Goal: Information Seeking & Learning: Learn about a topic

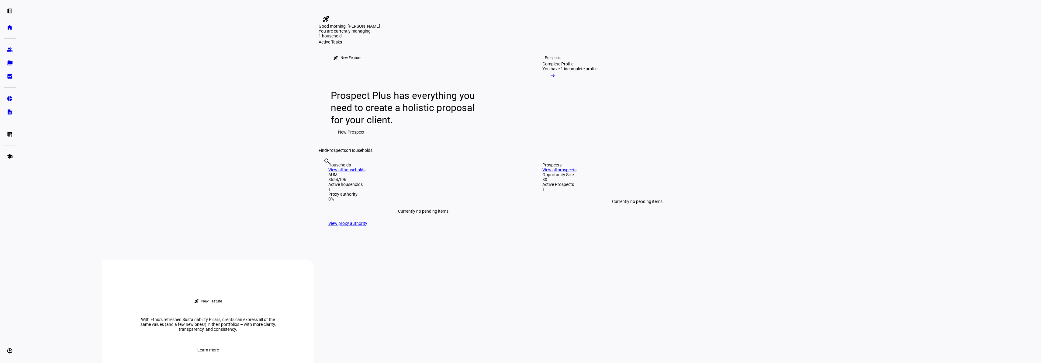
scroll to position [13, 0]
click at [9, 12] on eth-mat-symbol "left_panel_open" at bounding box center [10, 11] width 6 height 6
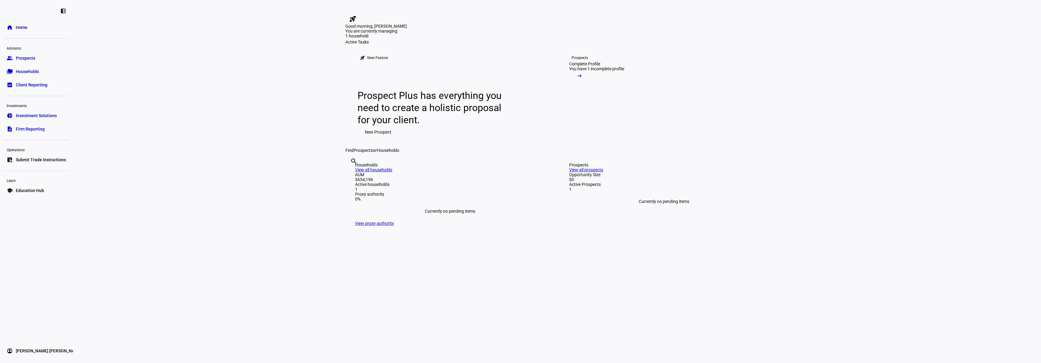
click at [24, 84] on span "Client Reporting" at bounding box center [32, 85] width 32 height 6
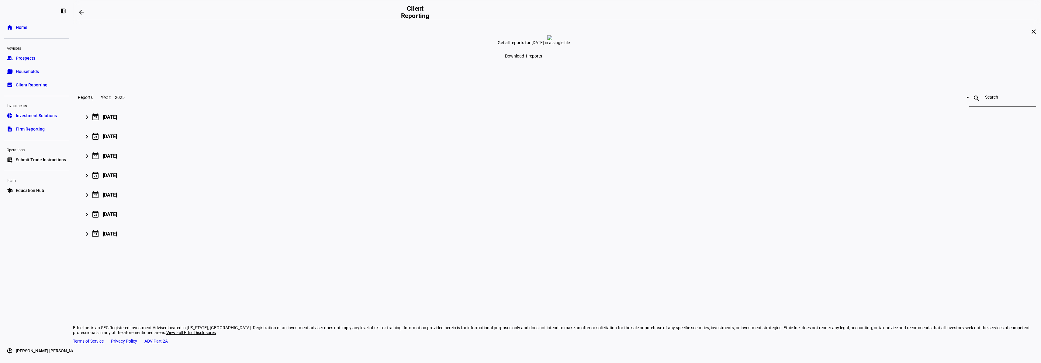
click at [28, 116] on span "Investment Solutions" at bounding box center [36, 115] width 41 height 6
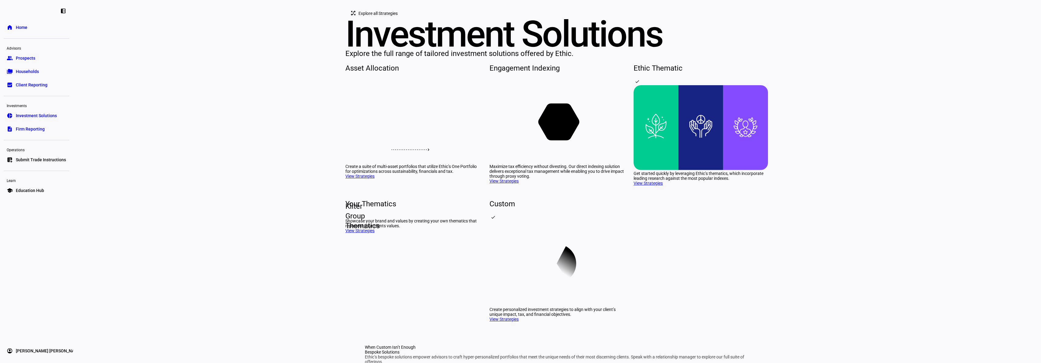
click at [29, 131] on span "Firm Reporting" at bounding box center [30, 129] width 29 height 6
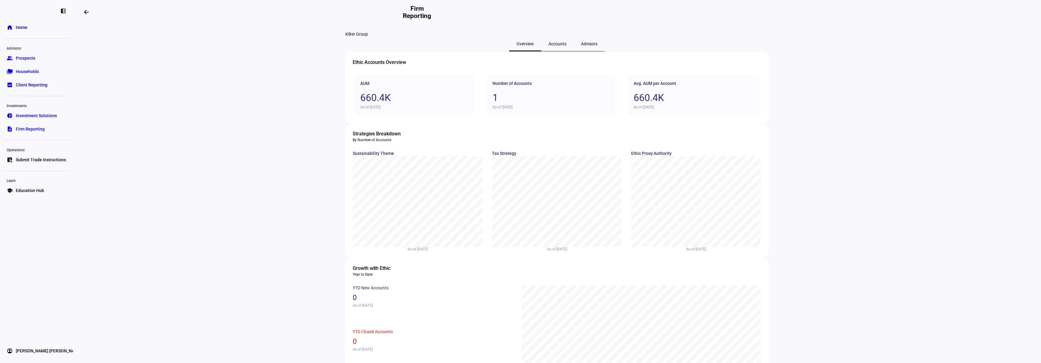
click at [21, 55] on span "Prospects" at bounding box center [25, 58] width 19 height 6
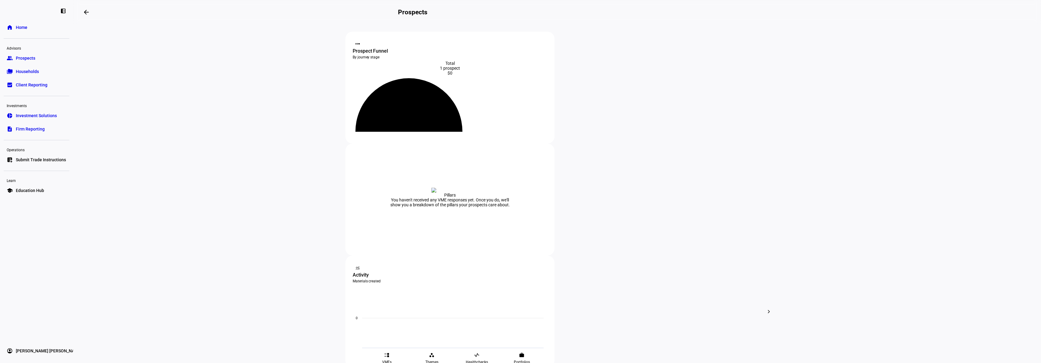
click at [23, 28] on span "Home" at bounding box center [22, 27] width 12 height 6
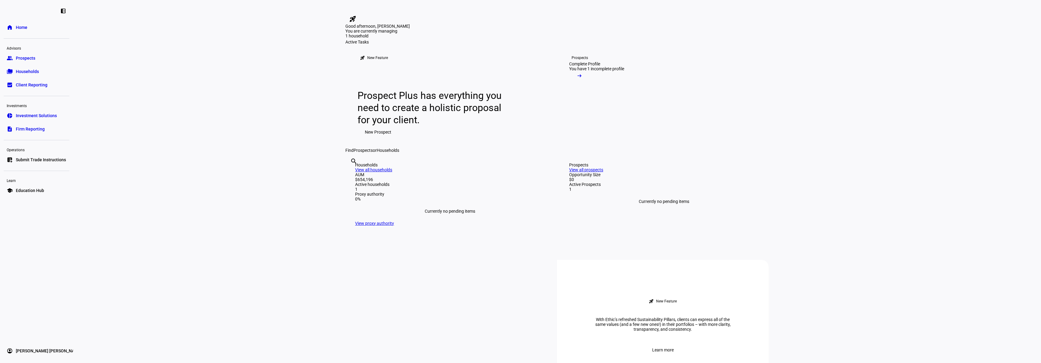
click at [18, 191] on span "Education Hub" at bounding box center [30, 190] width 28 height 6
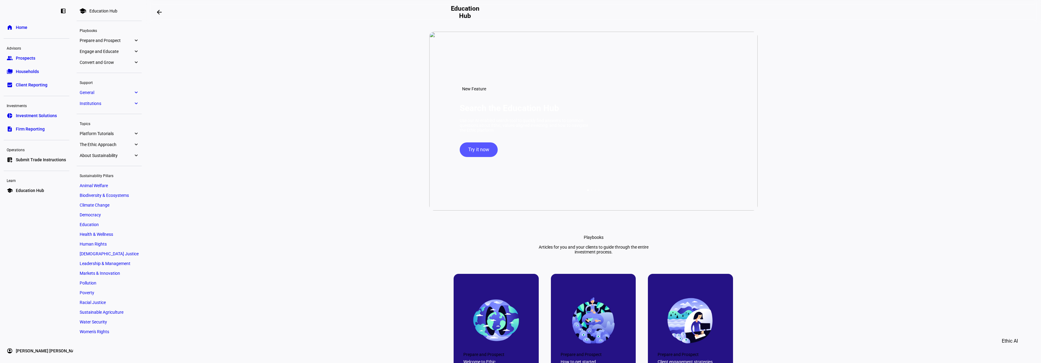
click at [138, 91] on eth-mat-symbol "expand_more" at bounding box center [135, 92] width 5 height 6
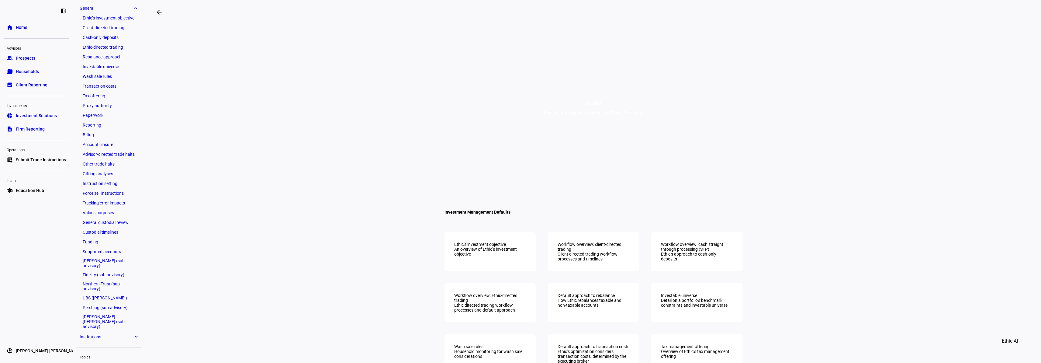
scroll to position [85, 0]
click at [95, 259] on link "[PERSON_NAME] (sub-advisory)" at bounding box center [109, 262] width 59 height 12
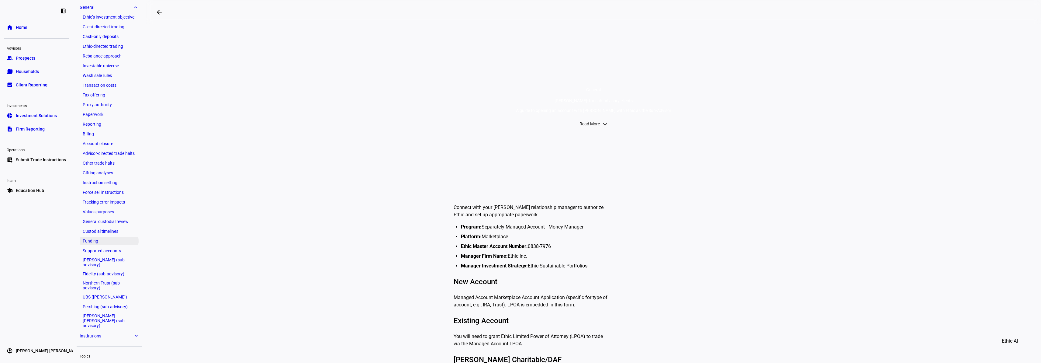
click at [95, 243] on link "Funding" at bounding box center [109, 240] width 59 height 9
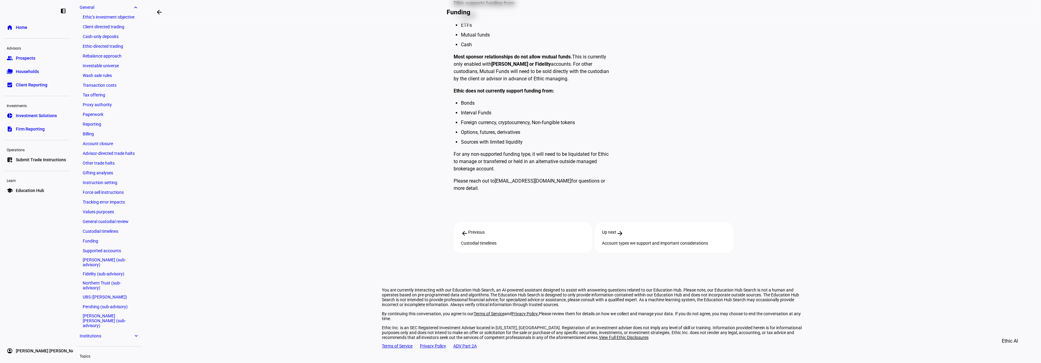
scroll to position [208, 0]
click at [121, 333] on span "Institutions" at bounding box center [106, 335] width 53 height 5
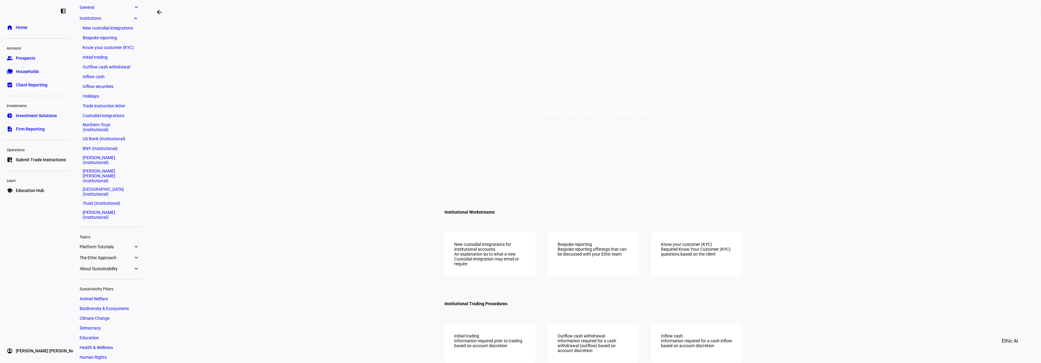
scroll to position [96, 0]
click at [120, 8] on span "Institutions" at bounding box center [106, 7] width 53 height 5
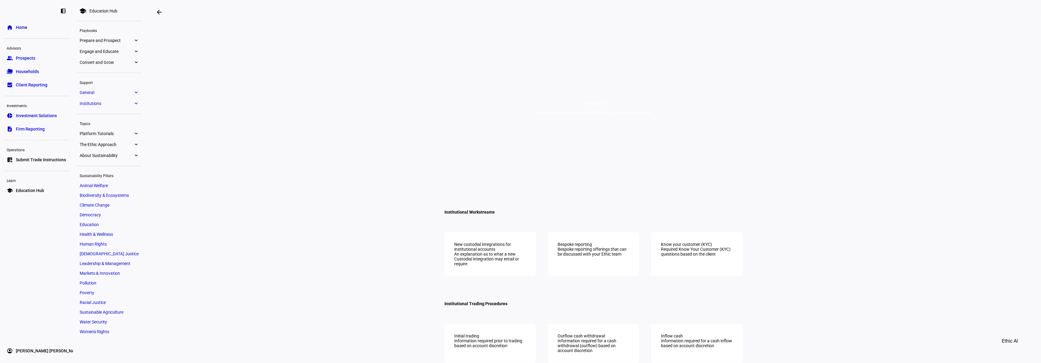
click at [136, 94] on eth-mat-symbol "expand_more" at bounding box center [135, 92] width 5 height 6
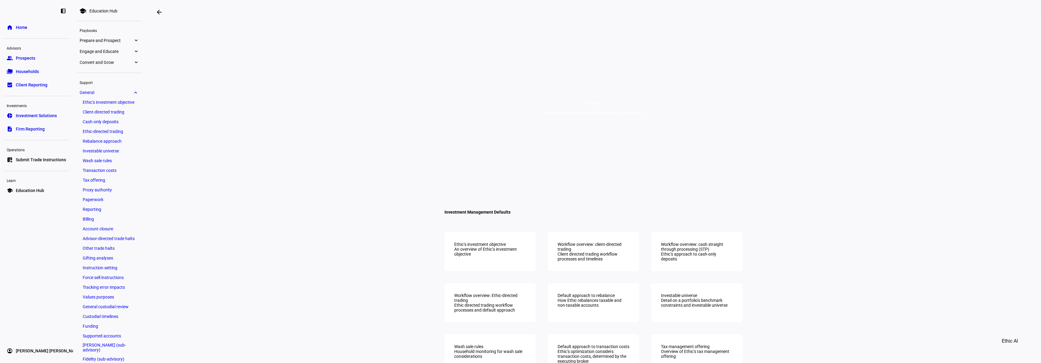
click at [138, 93] on eth-mat-symbol "expand_more" at bounding box center [135, 92] width 5 height 6
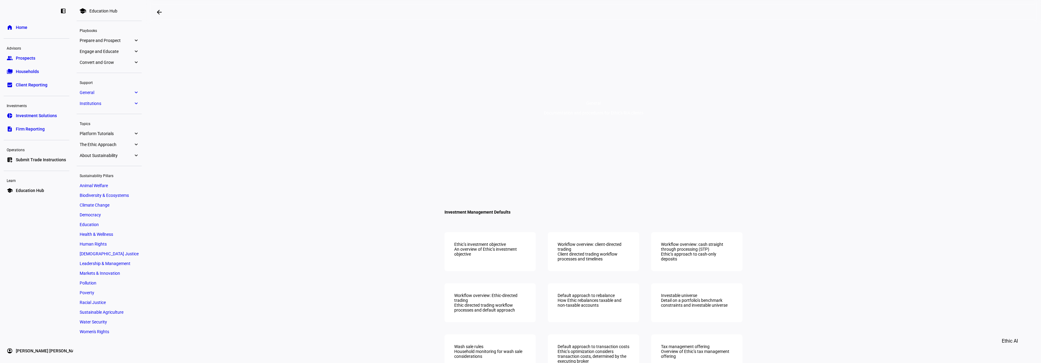
click at [136, 40] on eth-mat-symbol "expand_more" at bounding box center [135, 40] width 5 height 6
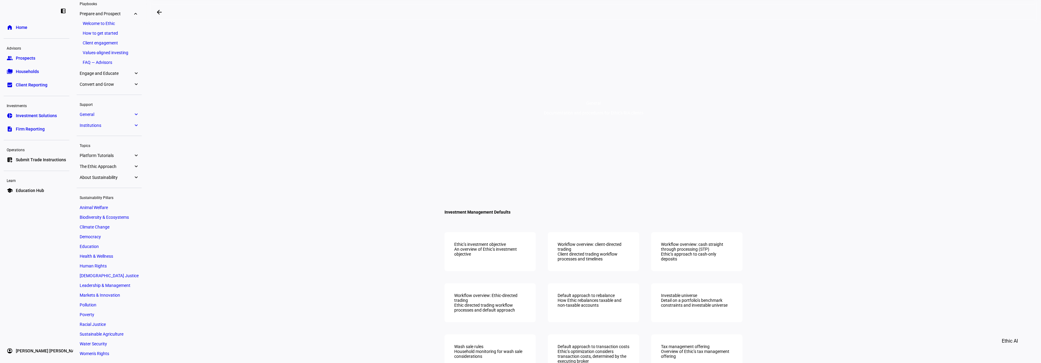
scroll to position [28, 0]
click at [114, 64] on link "FAQ — Advisors" at bounding box center [109, 61] width 59 height 9
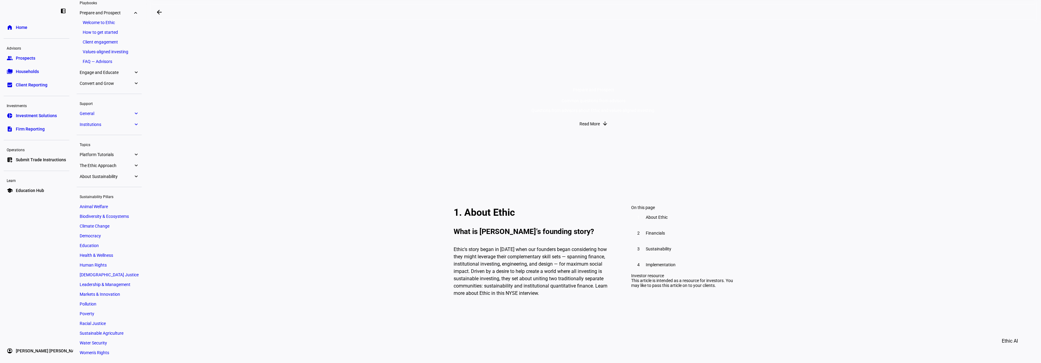
click at [34, 113] on span "Investment Solutions" at bounding box center [36, 115] width 41 height 6
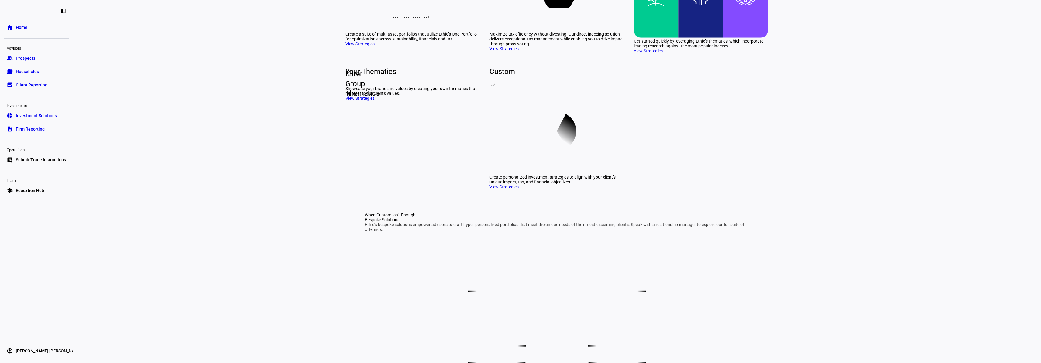
scroll to position [193, 0]
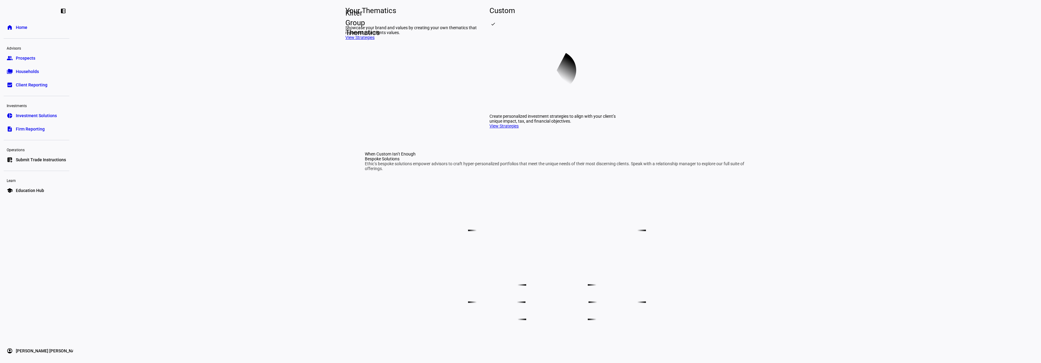
click at [345, 25] on div "Kilter Group Thematics" at bounding box center [345, 22] width 0 height 5
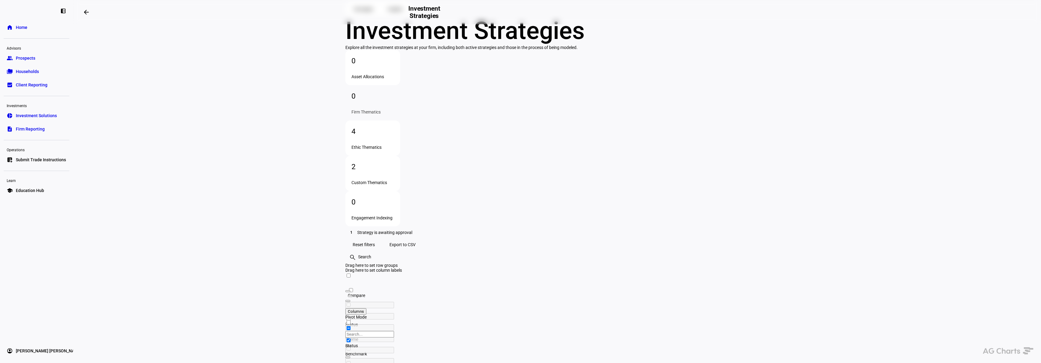
scroll to position [24, 0]
click at [22, 117] on span "Investment Solutions" at bounding box center [36, 115] width 41 height 6
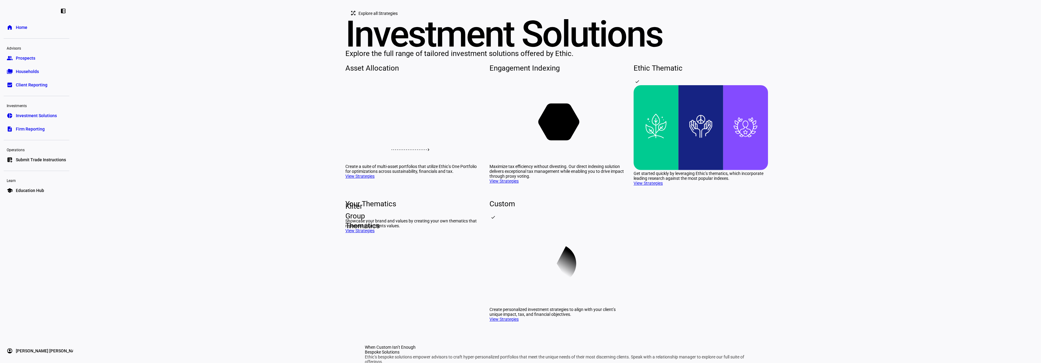
click at [734, 170] on rect at bounding box center [745, 127] width 45 height 85
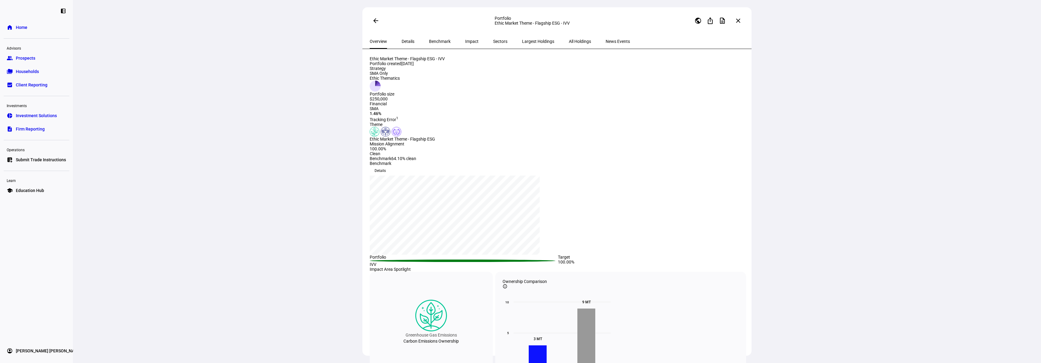
click at [404, 42] on span "Details" at bounding box center [407, 41] width 13 height 4
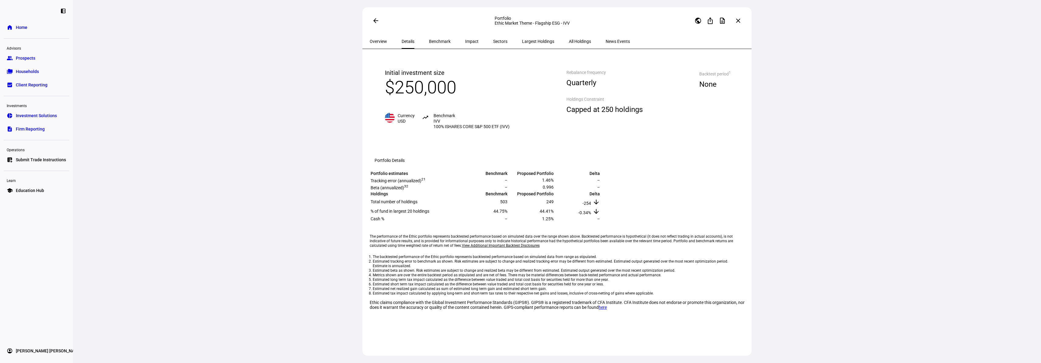
click at [429, 42] on span "Benchmark" at bounding box center [440, 41] width 22 height 4
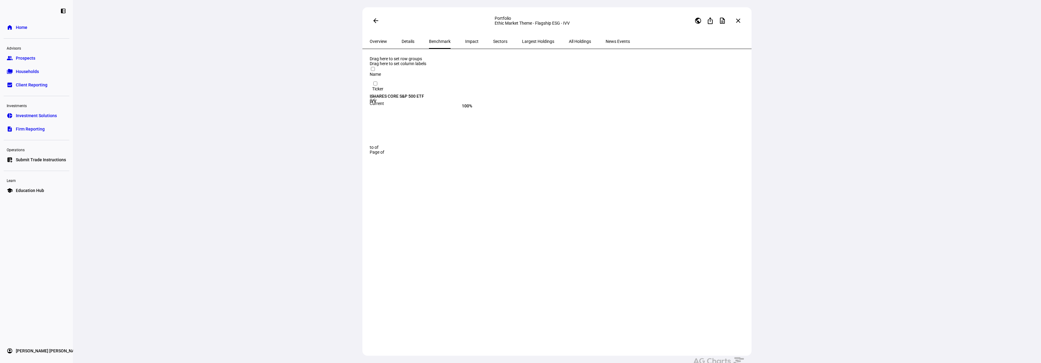
click at [373, 22] on mat-icon "arrow_back" at bounding box center [375, 20] width 7 height 7
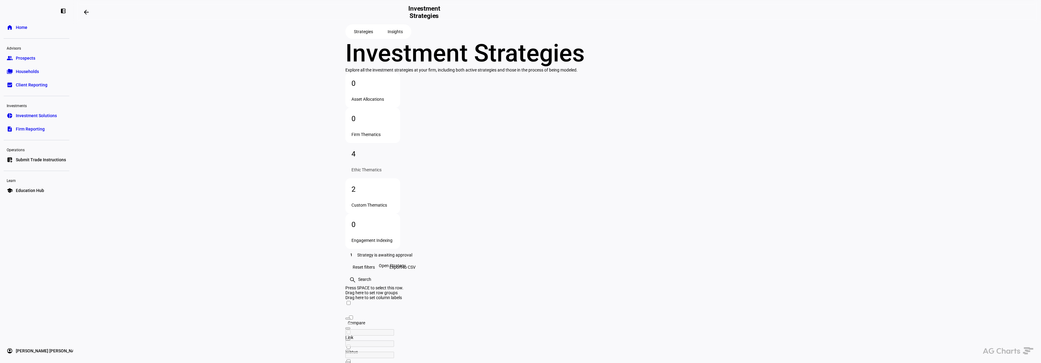
click at [393, 263] on div "Open Strategy" at bounding box center [392, 265] width 32 height 7
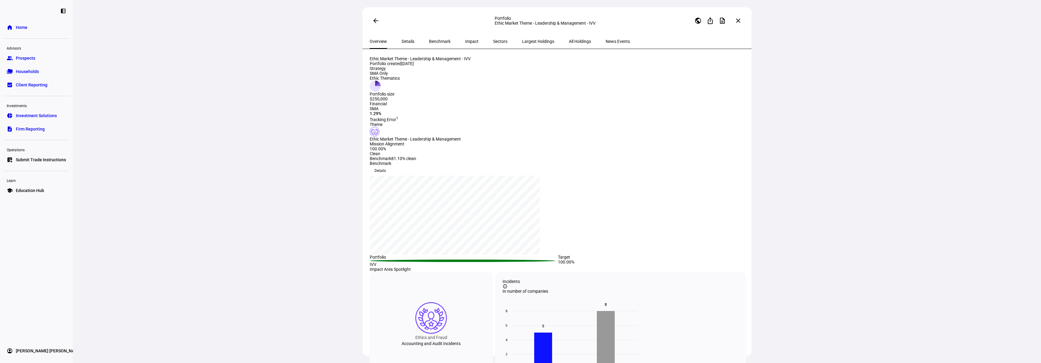
click at [375, 22] on mat-icon "arrow_back" at bounding box center [375, 20] width 7 height 7
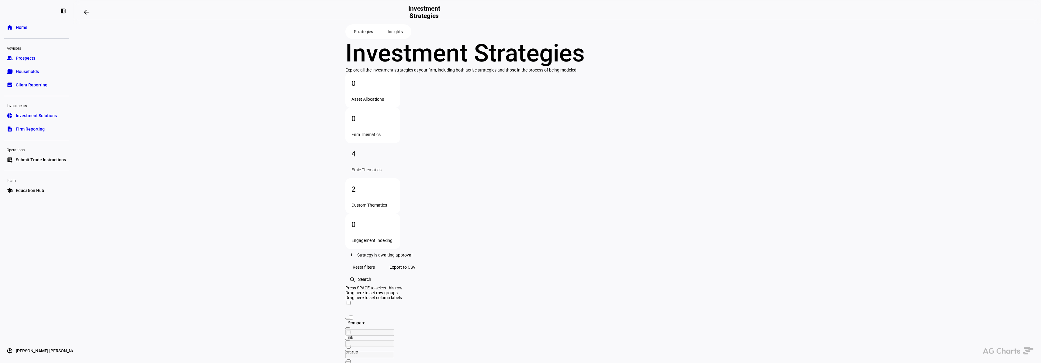
click at [394, 184] on div "2" at bounding box center [372, 189] width 43 height 10
click at [351, 360] on mat-icon "dataset_linked" at bounding box center [348, 363] width 6 height 6
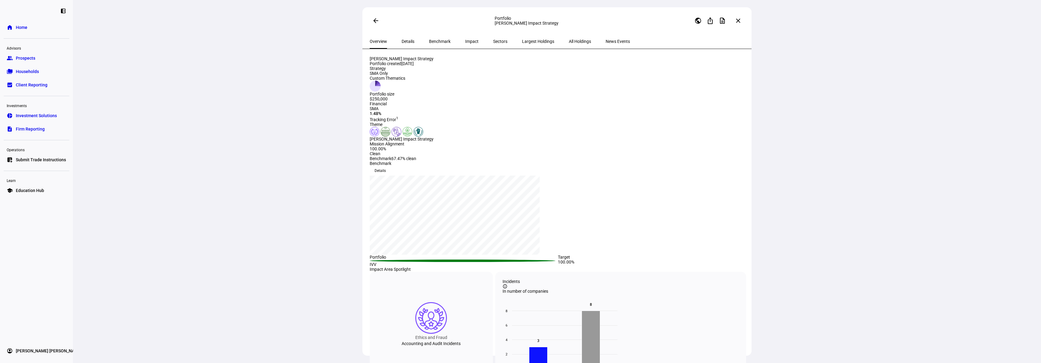
click at [25, 29] on span "Home" at bounding box center [22, 27] width 12 height 6
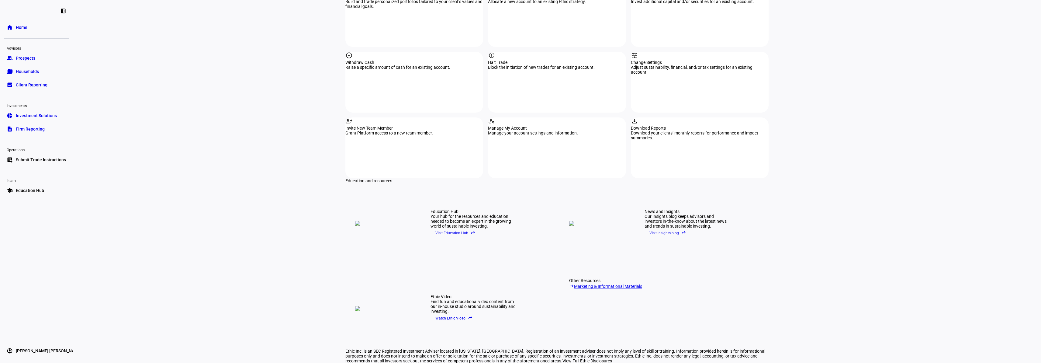
scroll to position [701, 0]
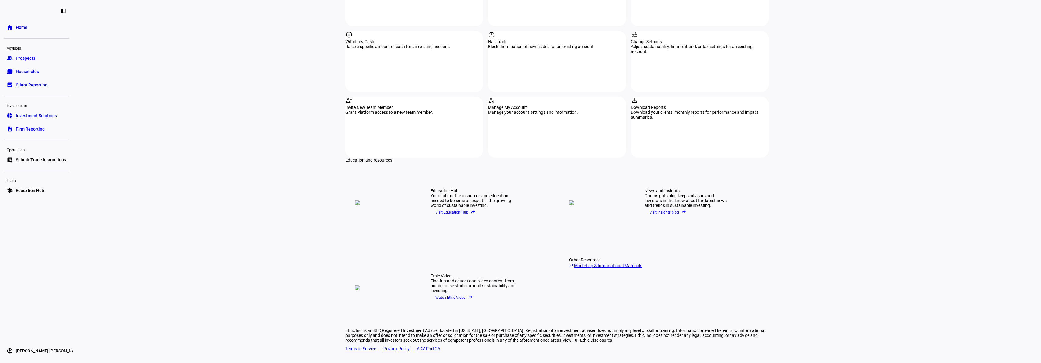
click at [609, 262] on link "reply Marketing & Informational Materials" at bounding box center [615, 265] width 92 height 6
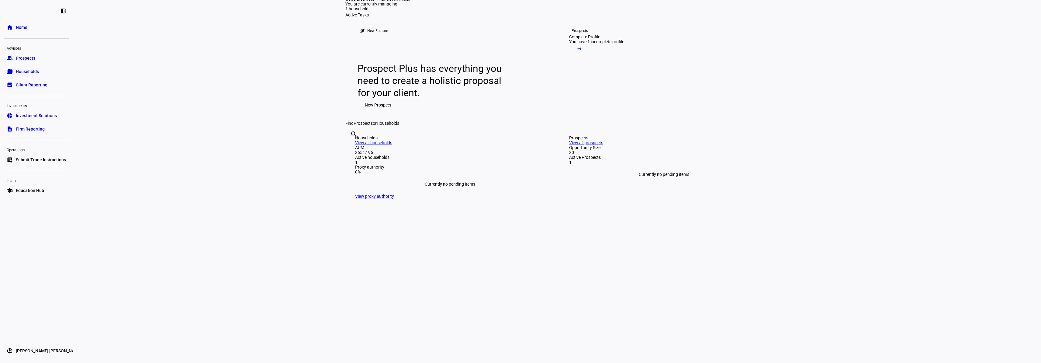
scroll to position [0, 0]
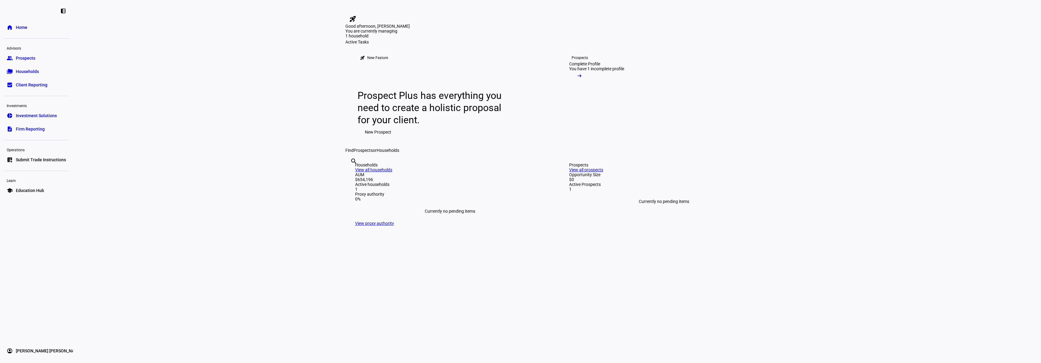
click at [31, 62] on link "group Prospects" at bounding box center [37, 58] width 66 height 12
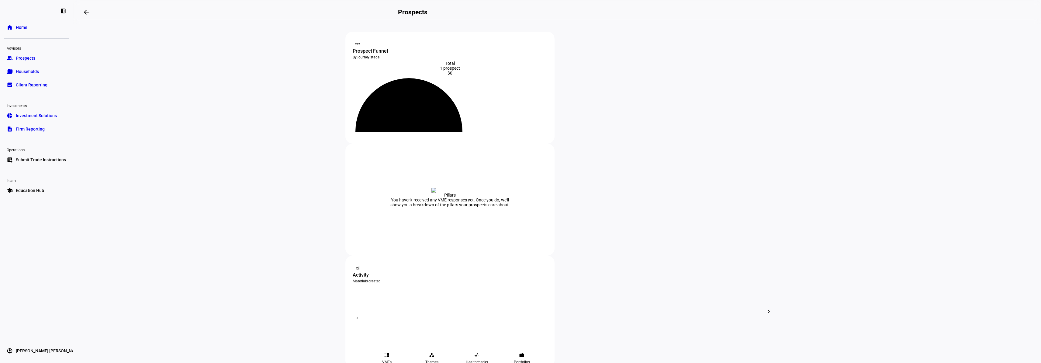
click at [20, 117] on span "Investment Solutions" at bounding box center [36, 115] width 41 height 6
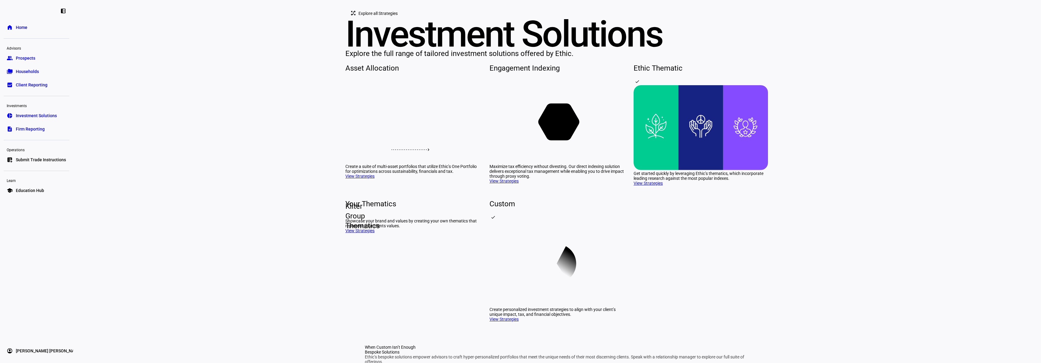
click at [20, 28] on span "Home" at bounding box center [22, 27] width 12 height 6
